Goal: Information Seeking & Learning: Learn about a topic

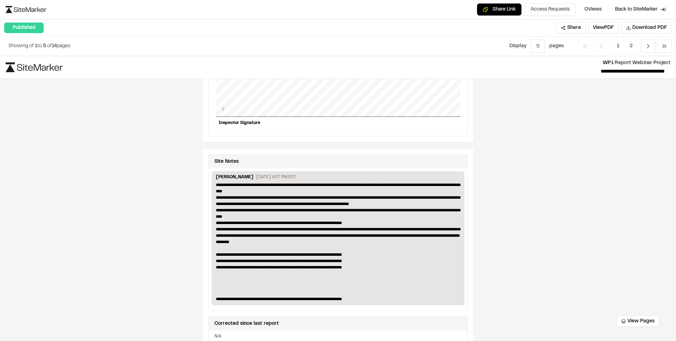
scroll to position [166, 0]
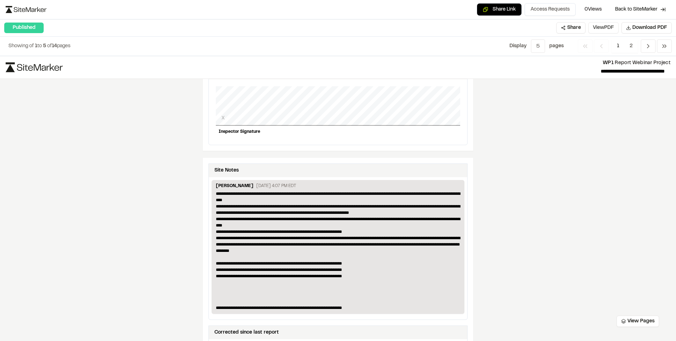
click at [603, 31] on button "View PDF" at bounding box center [604, 27] width 30 height 11
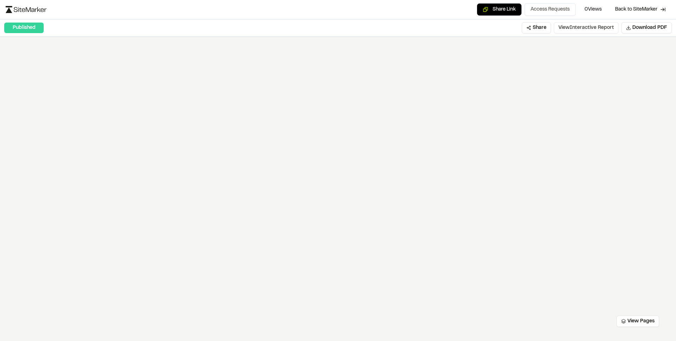
click at [570, 29] on button "View Interactive Report" at bounding box center [586, 27] width 65 height 11
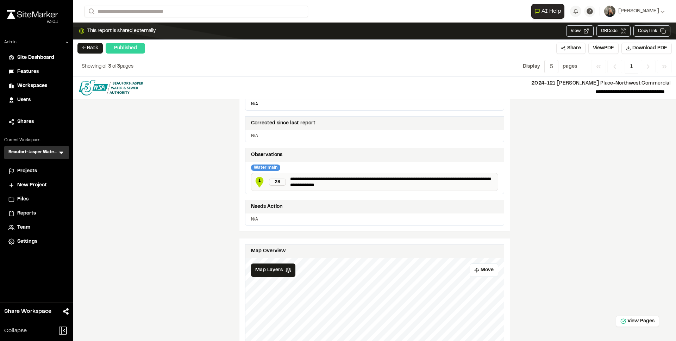
scroll to position [171, 0]
